Goal: Task Accomplishment & Management: Manage account settings

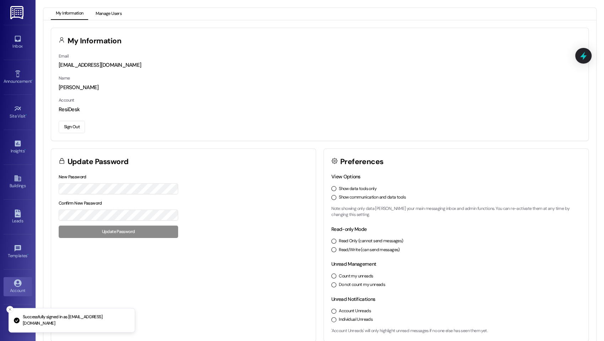
click at [102, 16] on button "Manage Users" at bounding box center [109, 14] width 36 height 12
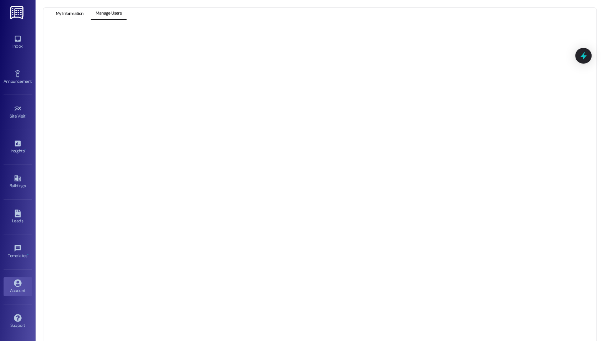
click at [74, 11] on button "My Information" at bounding box center [69, 14] width 37 height 12
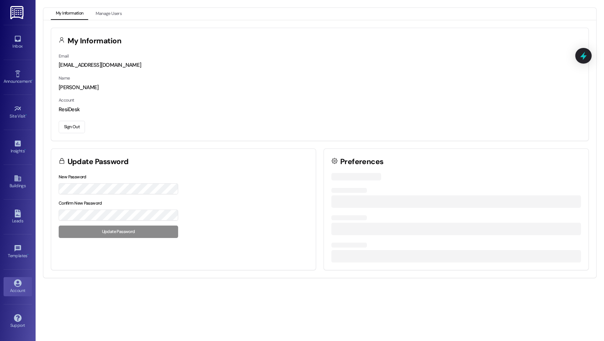
click at [77, 127] on button "Sign Out" at bounding box center [72, 127] width 26 height 12
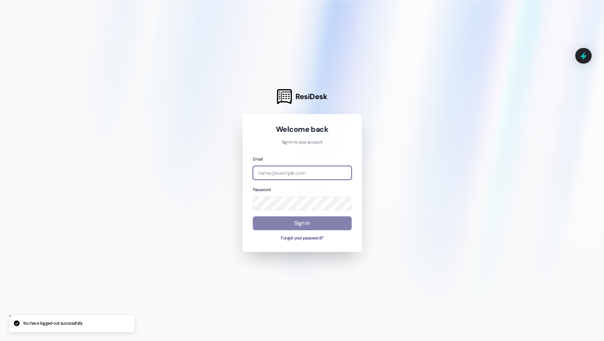
click at [278, 173] on input "email" at bounding box center [302, 173] width 99 height 14
type input "w"
type input "[EMAIL_ADDRESS][DOMAIN_NAME]"
